Goal: Task Accomplishment & Management: Manage account settings

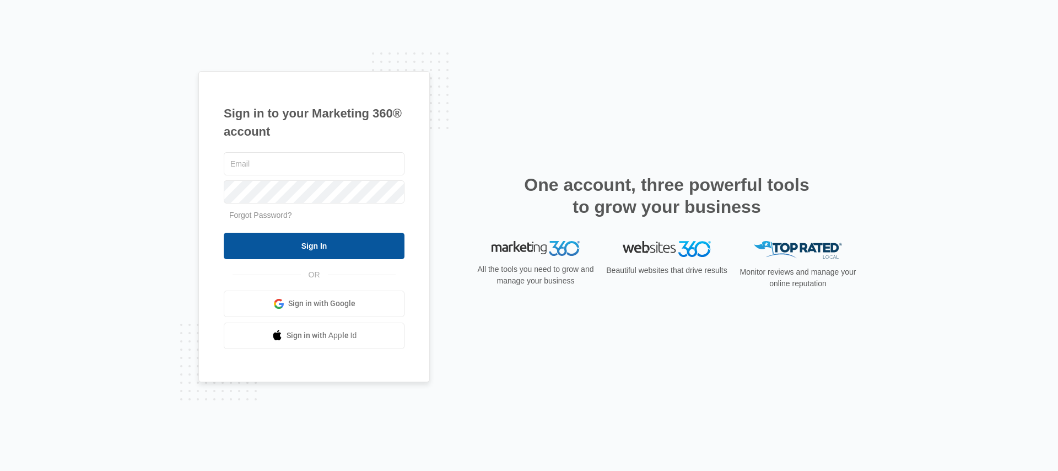
type input "[EMAIL_ADDRESS][PERSON_NAME][DOMAIN_NAME]"
click at [310, 246] on input "Sign In" at bounding box center [314, 246] width 181 height 26
